Goal: Contribute content: Contribute content

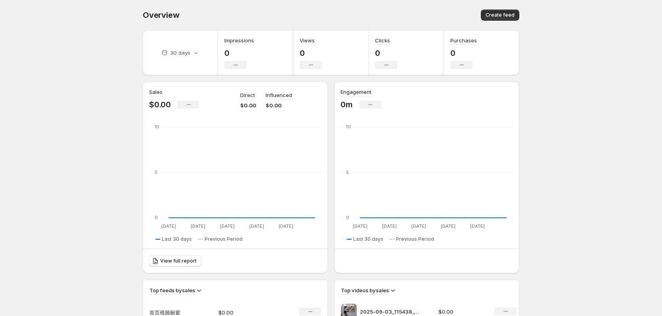
scroll to position [159, 0]
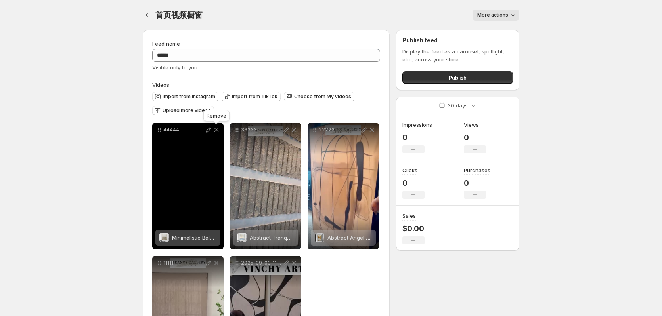
click at [217, 130] on icon at bounding box center [216, 130] width 4 height 4
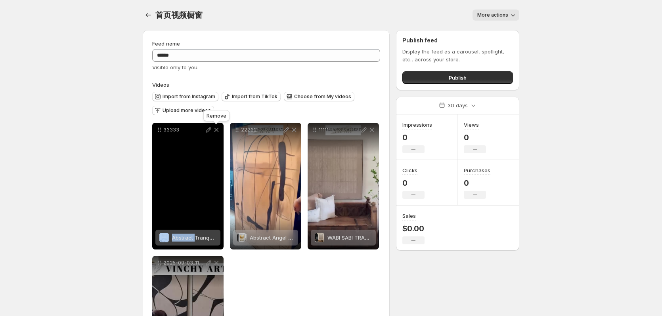
click at [216, 130] on icon at bounding box center [216, 130] width 4 height 4
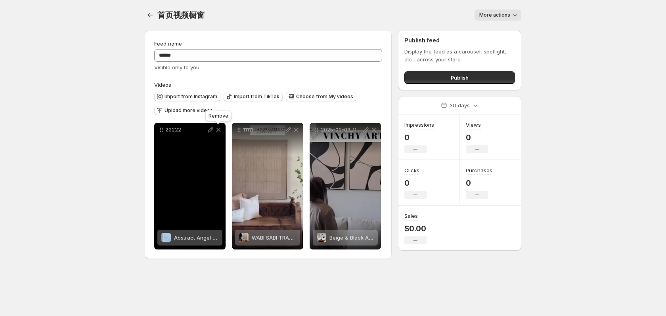
click at [216, 130] on icon at bounding box center [218, 130] width 8 height 8
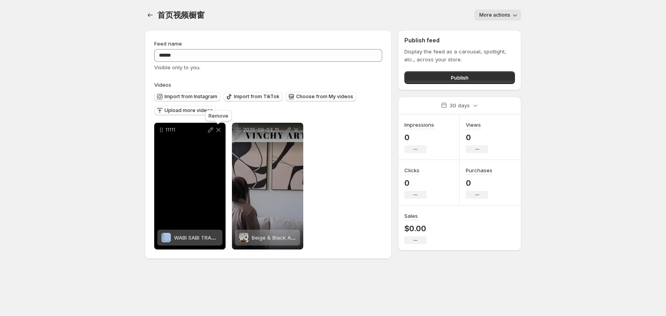
click at [216, 130] on icon at bounding box center [218, 130] width 8 height 8
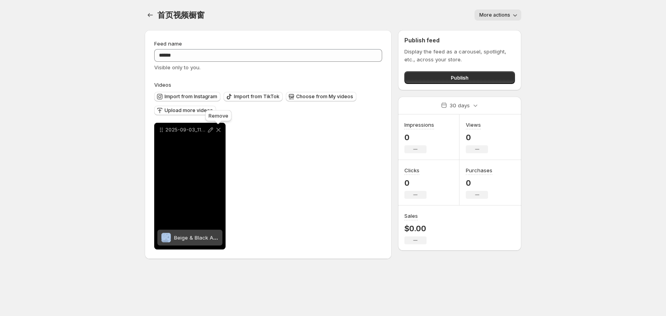
click at [216, 130] on icon at bounding box center [218, 130] width 8 height 8
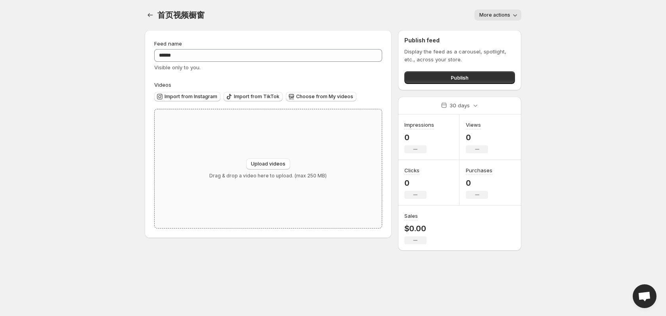
click at [339, 145] on div "Upload videos Drag & drop a video here to upload. (max 250 MB)" at bounding box center [268, 168] width 227 height 119
type input "**********"
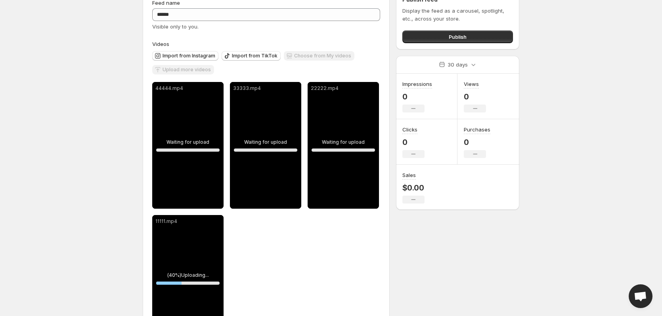
scroll to position [79, 0]
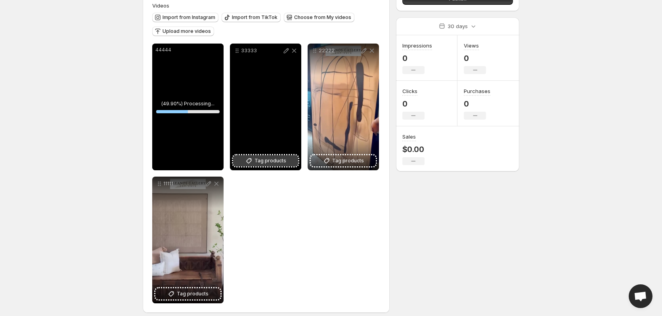
click at [291, 159] on button "Tag products" at bounding box center [265, 160] width 65 height 11
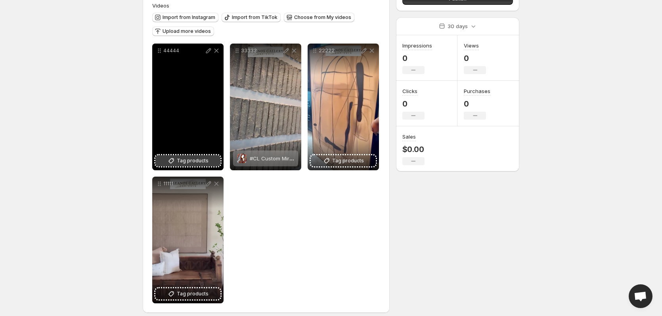
click at [182, 161] on span "Tag products" at bounding box center [193, 161] width 32 height 8
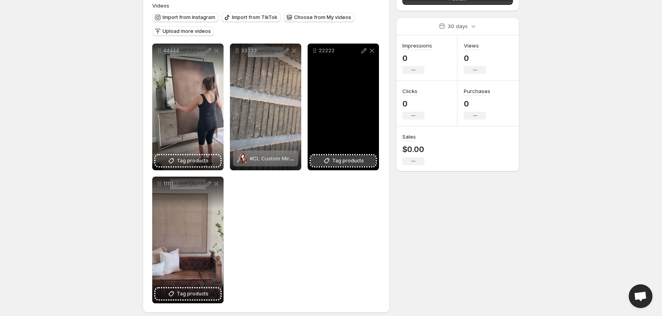
click at [336, 160] on span "Tag products" at bounding box center [348, 161] width 32 height 8
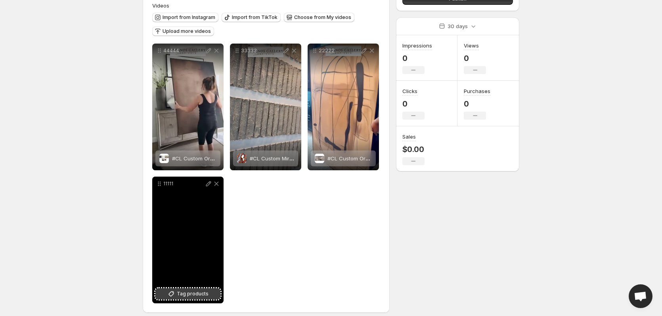
click at [184, 295] on span "Tag products" at bounding box center [193, 294] width 32 height 8
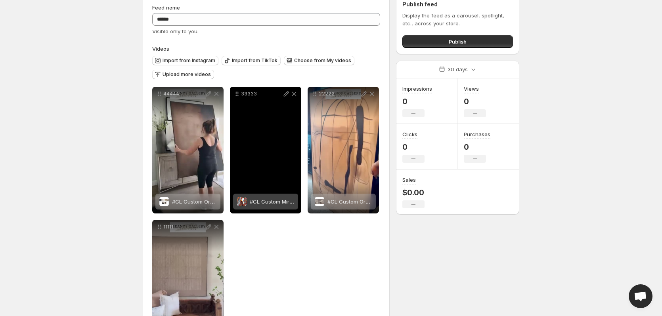
scroll to position [0, 0]
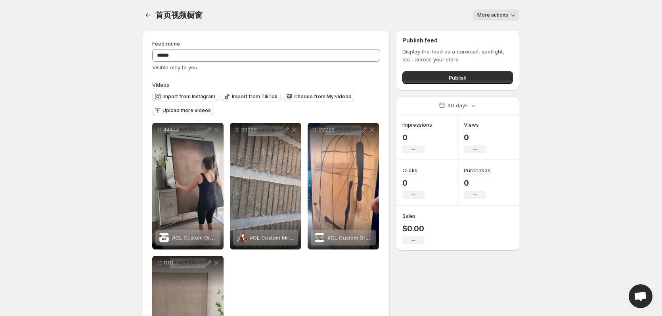
click at [65, 42] on body "Home Feeds Videos Subscription Settings 首页视频橱窗. This page is ready 首页视频橱窗 More …" at bounding box center [331, 158] width 662 height 316
click at [150, 14] on icon "Settings" at bounding box center [148, 15] width 8 height 8
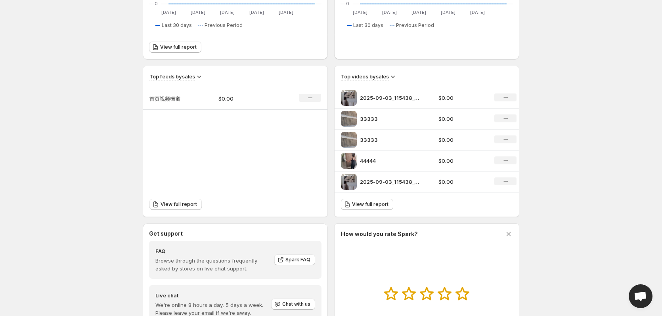
scroll to position [291, 0]
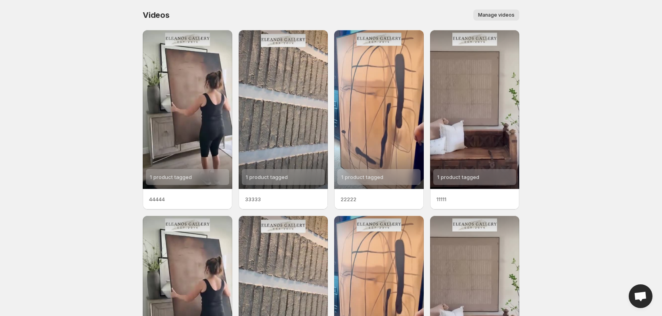
click at [493, 13] on span "Manage videos" at bounding box center [496, 15] width 36 height 6
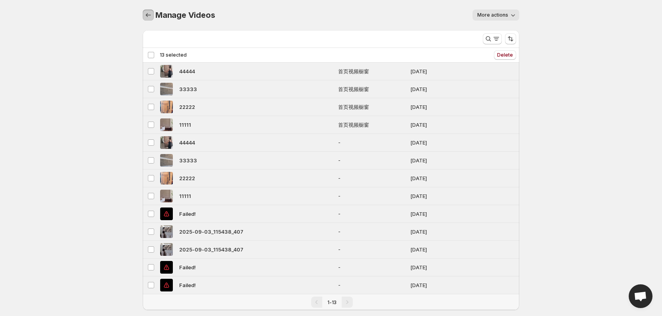
click at [145, 16] on icon "Manage Videos" at bounding box center [148, 15] width 8 height 8
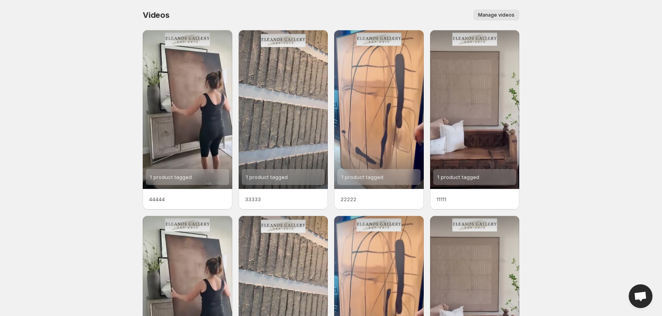
click at [80, 176] on body "Home Feeds Videos Subscription Settings Videos. This page is ready Videos Manag…" at bounding box center [331, 158] width 662 height 316
